Goal: Find specific page/section: Find specific page/section

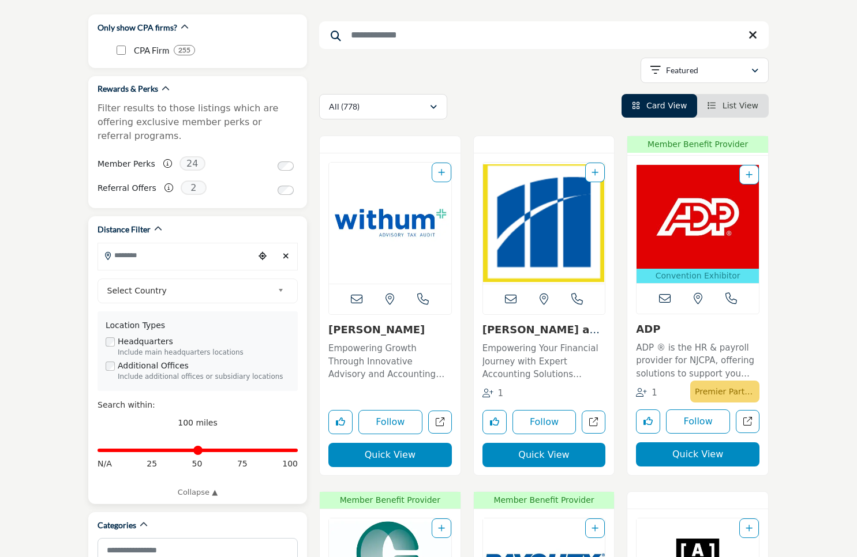
scroll to position [149, 0]
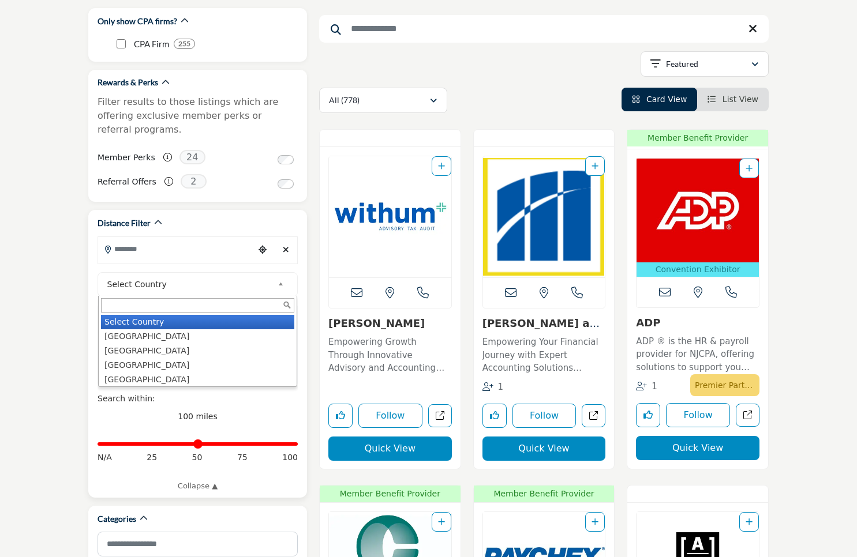
click at [171, 278] on span "Select Country" at bounding box center [190, 285] width 166 height 14
click at [178, 278] on span "Select Country" at bounding box center [190, 285] width 166 height 14
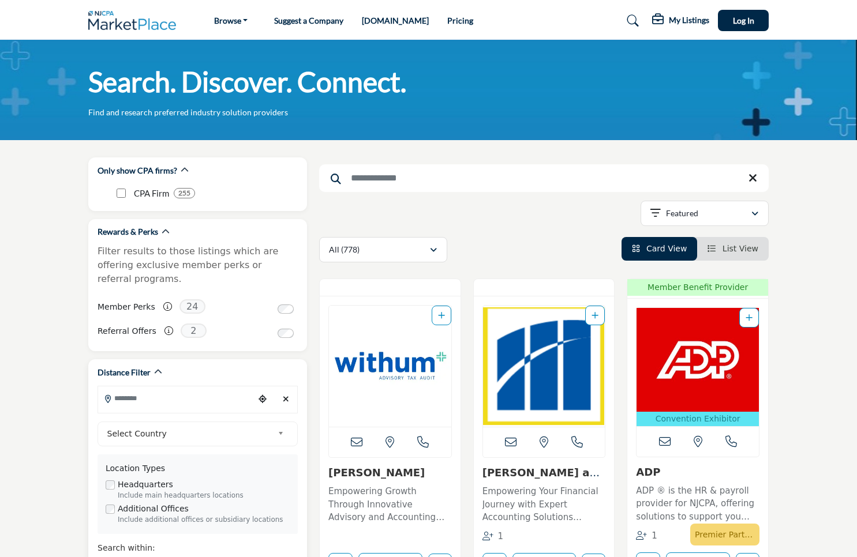
scroll to position [0, 0]
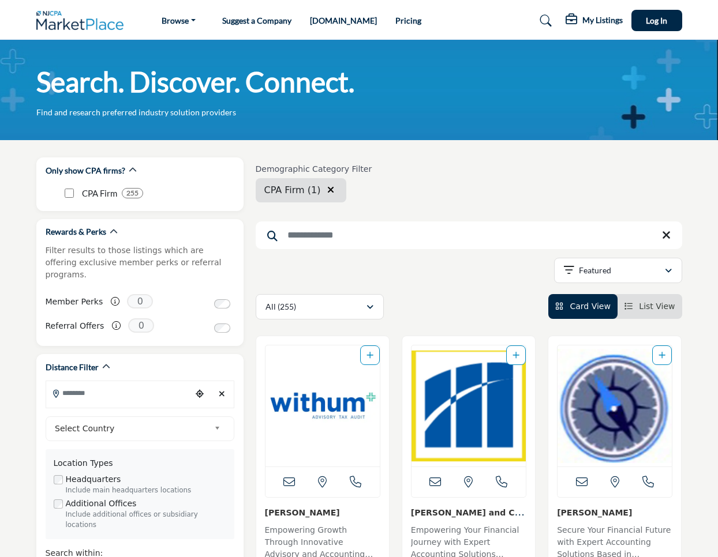
click at [657, 310] on span "List View" at bounding box center [657, 306] width 36 height 9
